Goal: Information Seeking & Learning: Learn about a topic

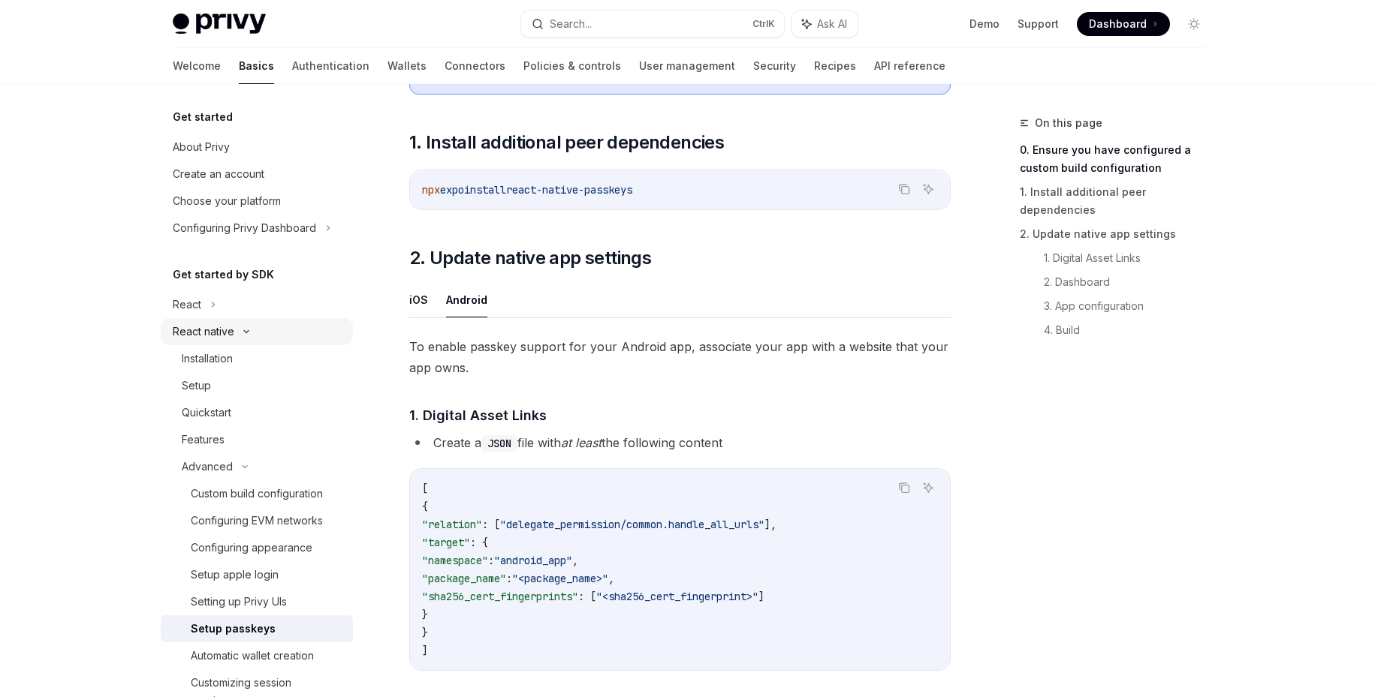
scroll to position [90, 0]
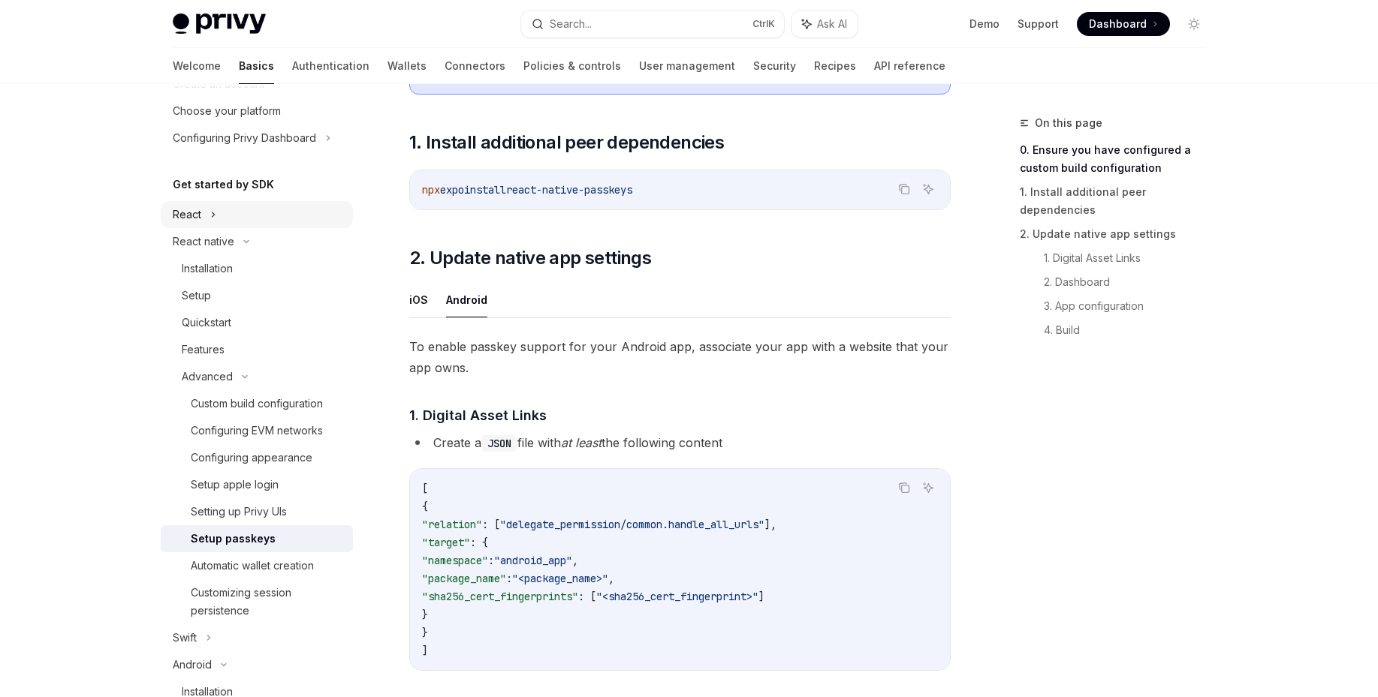
click at [239, 207] on div "React" at bounding box center [257, 214] width 192 height 27
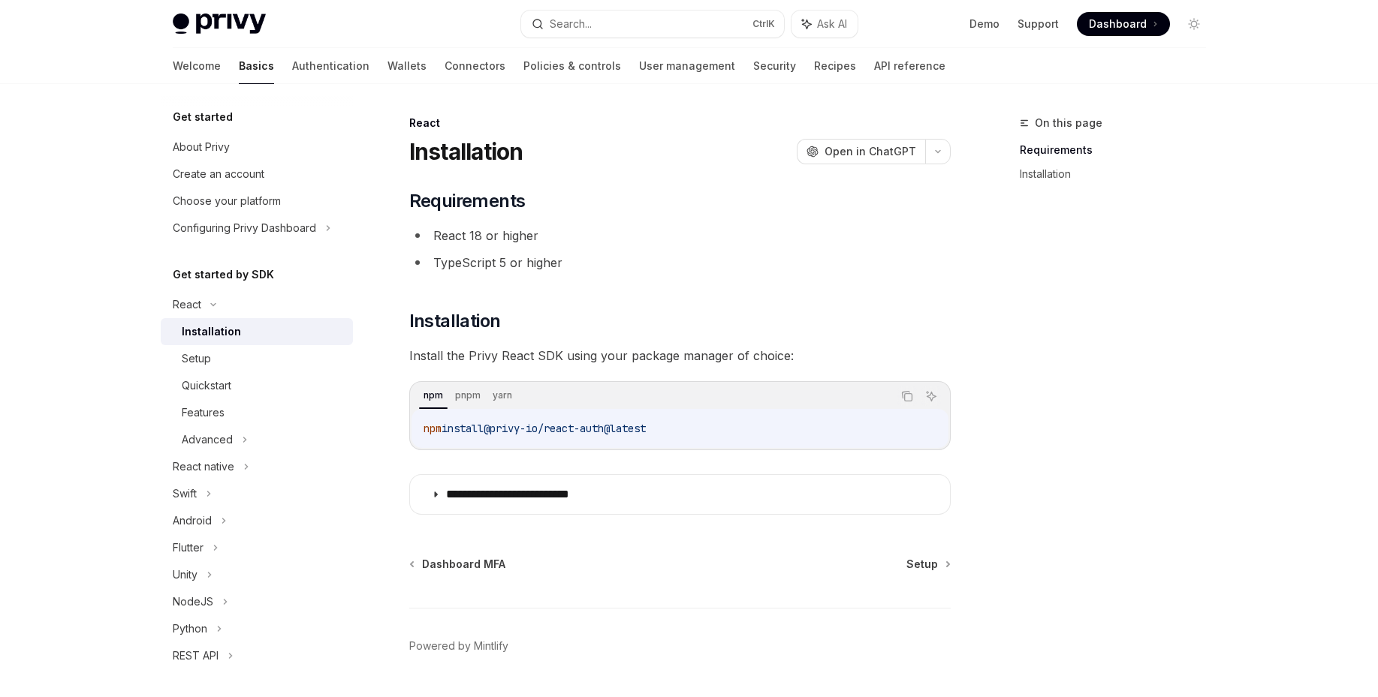
click at [221, 332] on div "Installation" at bounding box center [211, 332] width 59 height 18
click at [218, 445] on div "Advanced" at bounding box center [207, 440] width 51 height 18
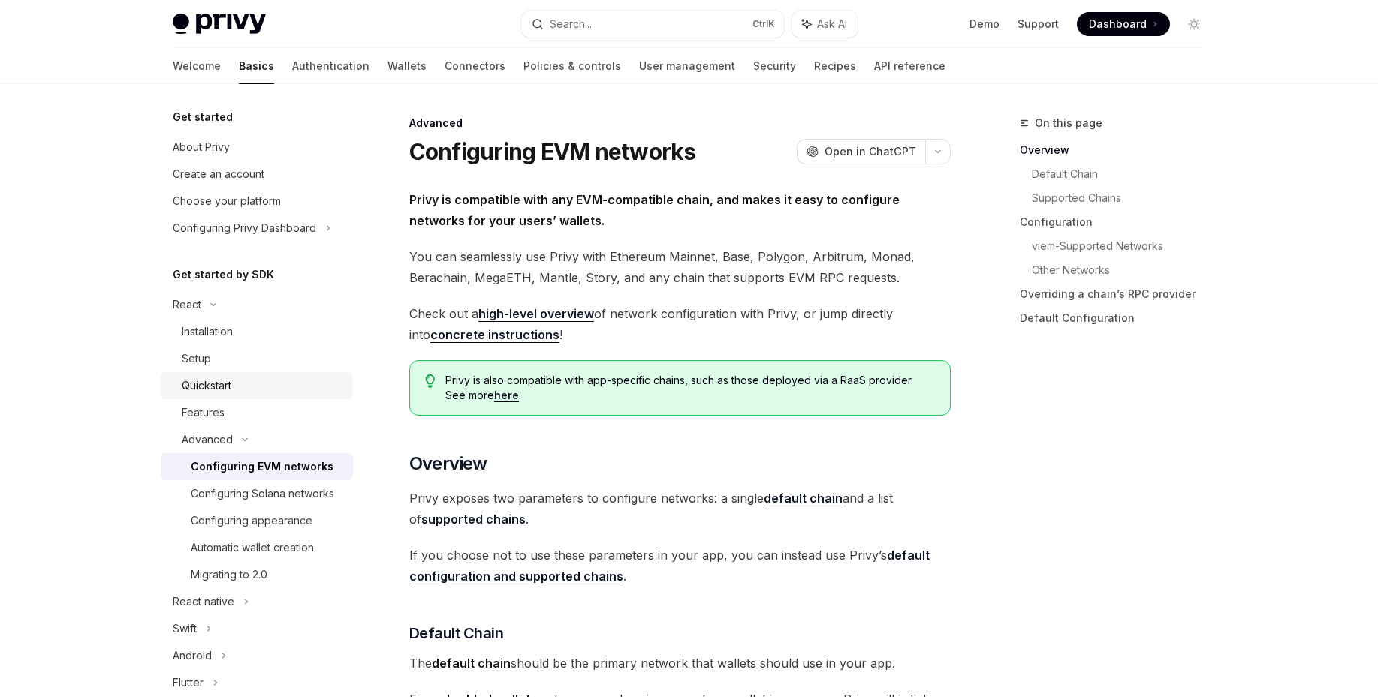
click at [207, 387] on div "Quickstart" at bounding box center [207, 386] width 50 height 18
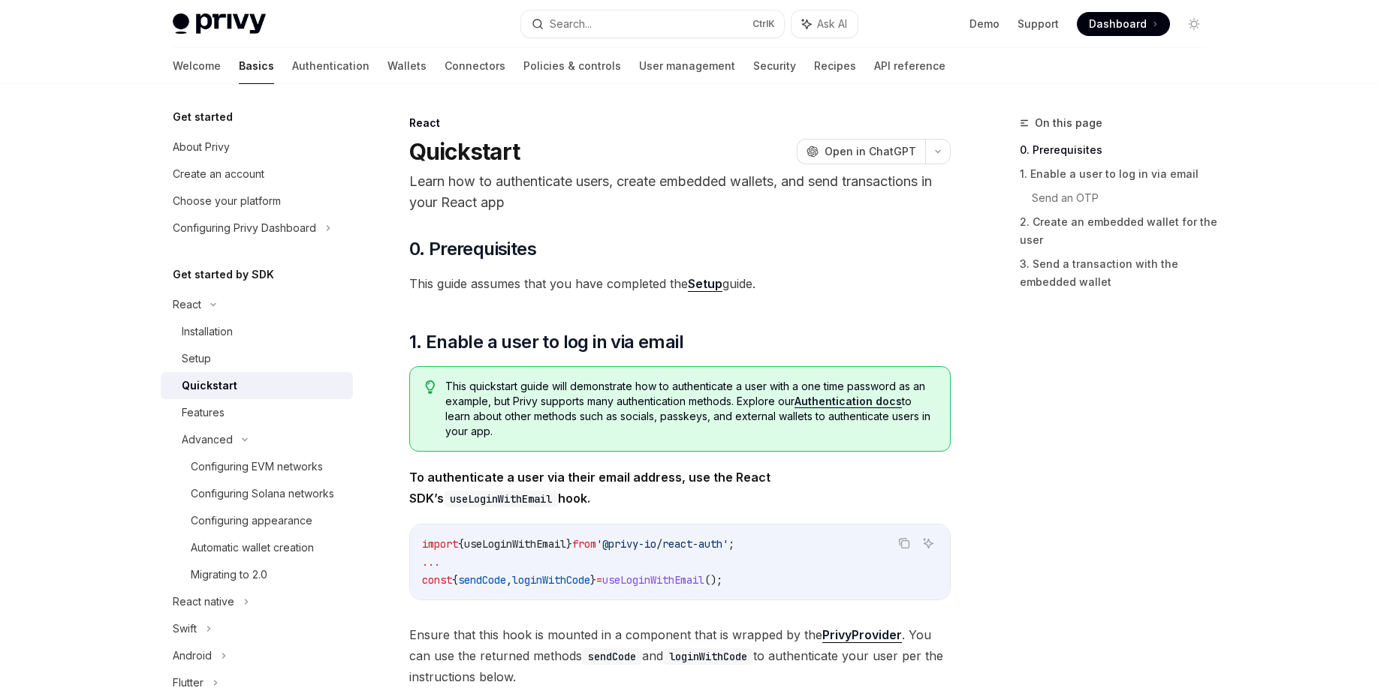
click at [699, 288] on link "Setup" at bounding box center [705, 284] width 35 height 16
type textarea "*"
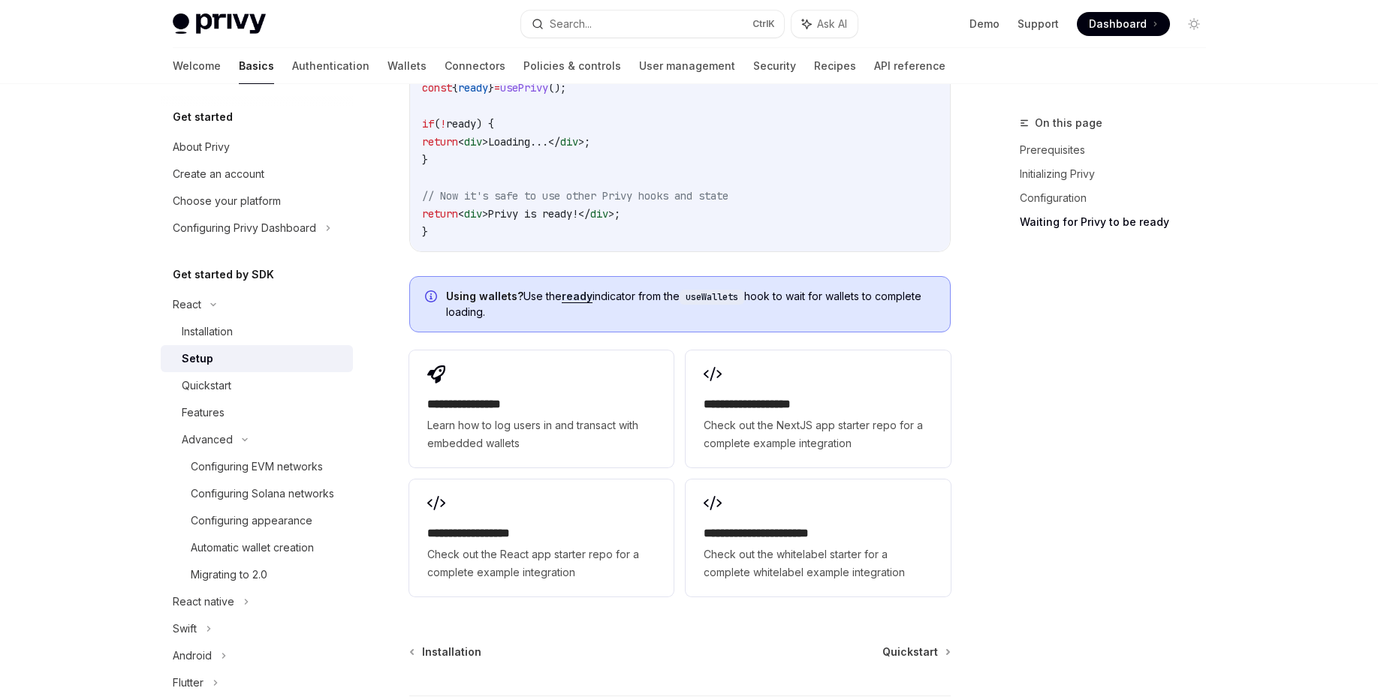
scroll to position [1802, 0]
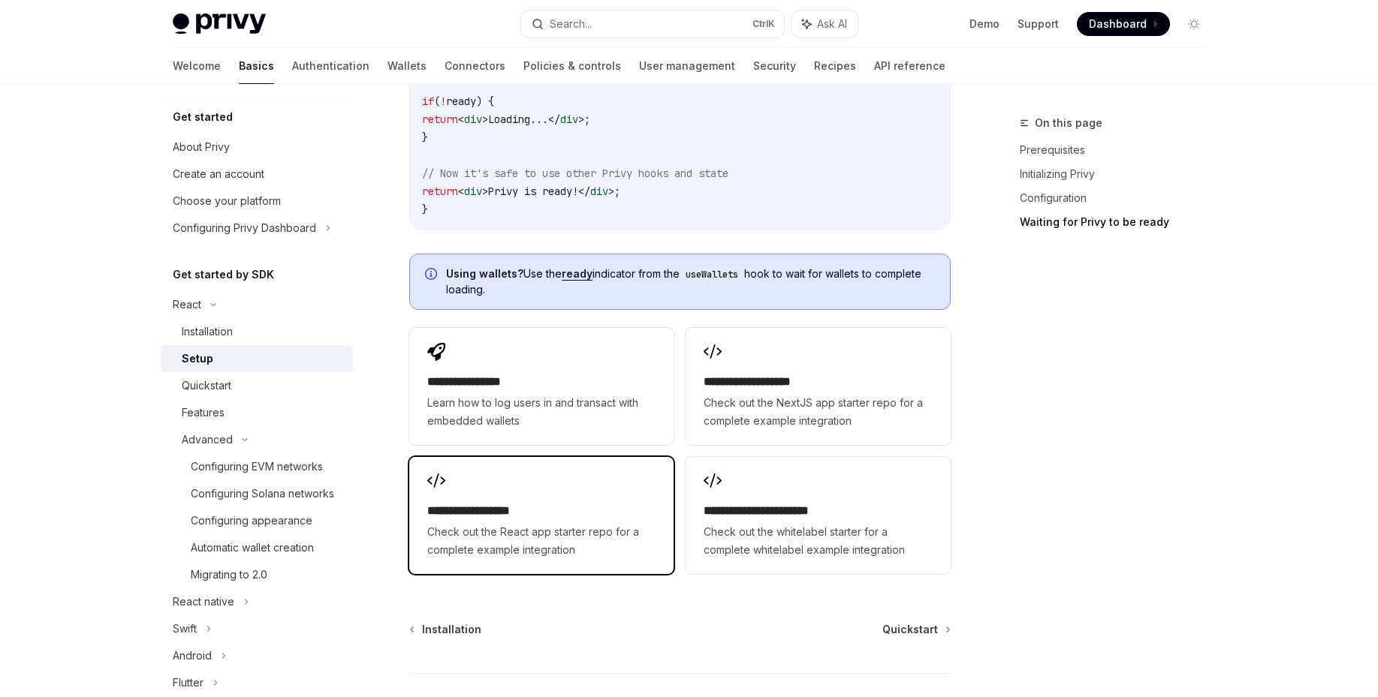
click at [515, 502] on h2 "**********" at bounding box center [541, 511] width 228 height 18
